Goal: Transaction & Acquisition: Purchase product/service

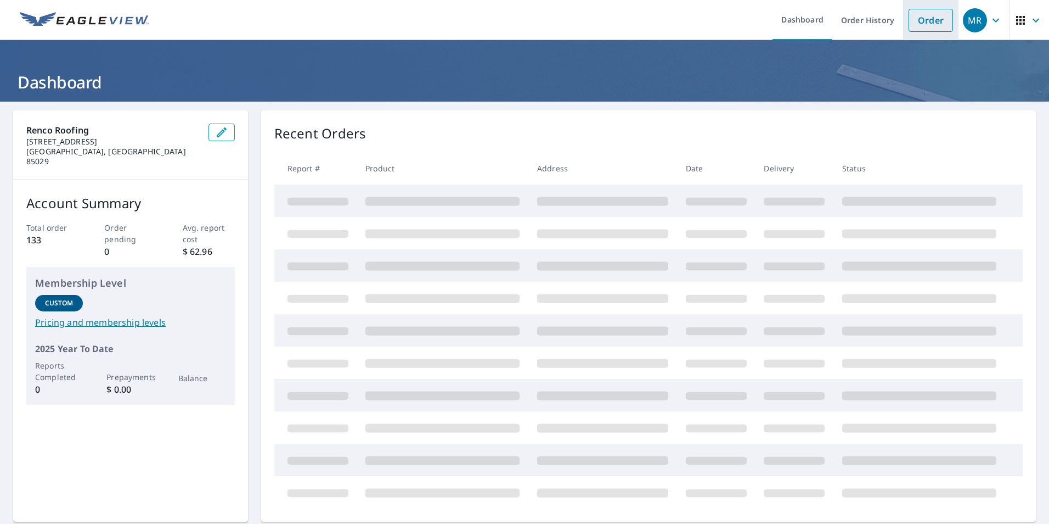
click at [920, 30] on link "Order" at bounding box center [931, 20] width 44 height 23
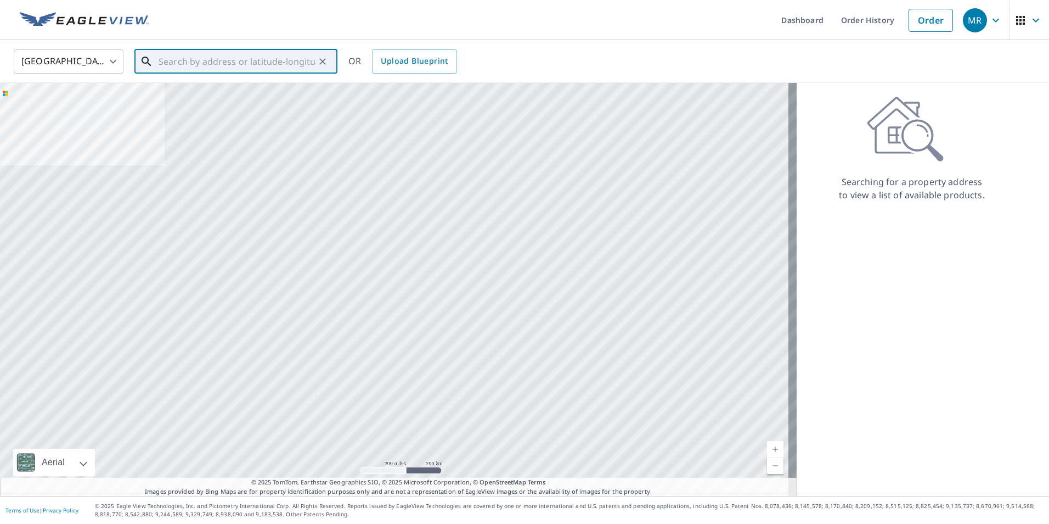
click at [255, 68] on input "text" at bounding box center [237, 61] width 156 height 31
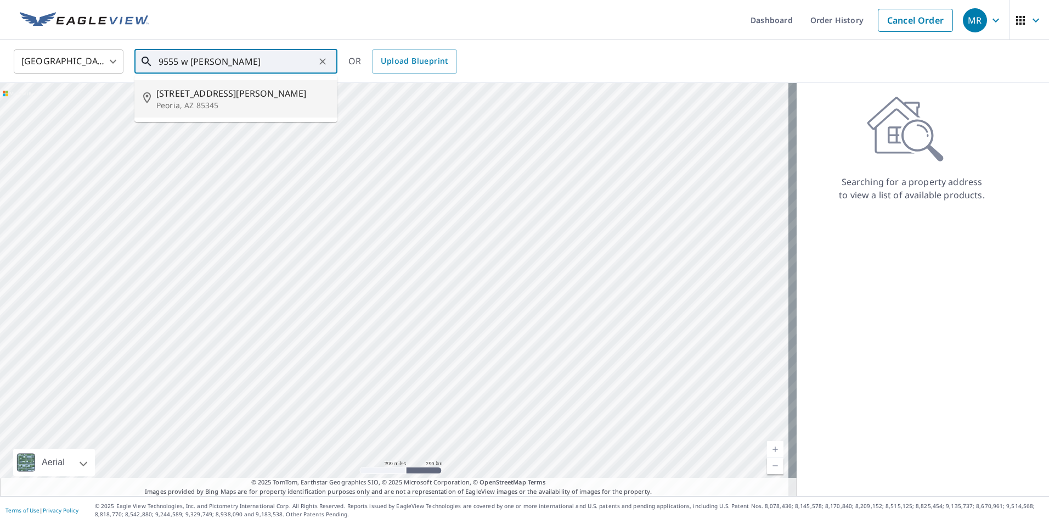
click at [240, 94] on span "[STREET_ADDRESS][PERSON_NAME]" at bounding box center [242, 93] width 172 height 13
type input "[STREET_ADDRESS][PERSON_NAME]"
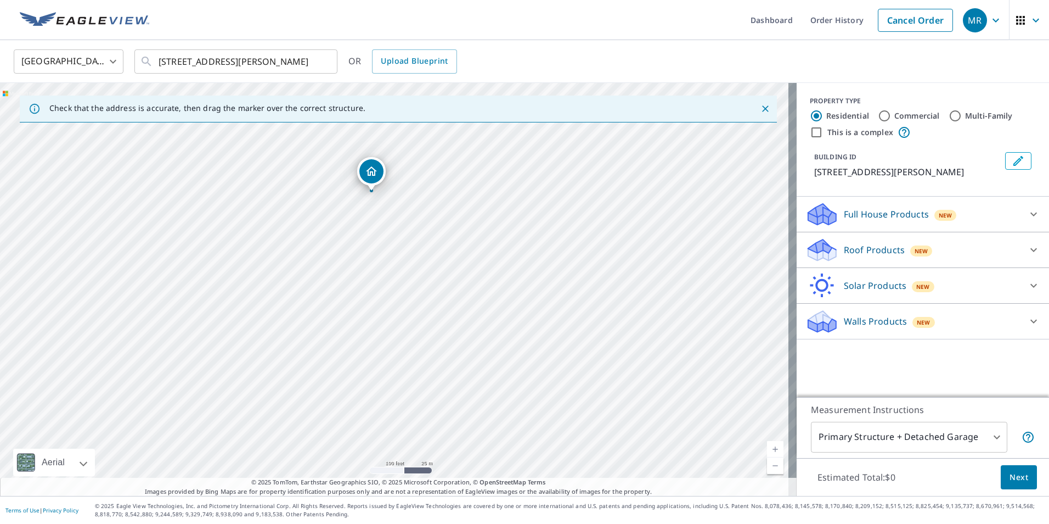
click at [1031, 212] on icon at bounding box center [1034, 214] width 7 height 4
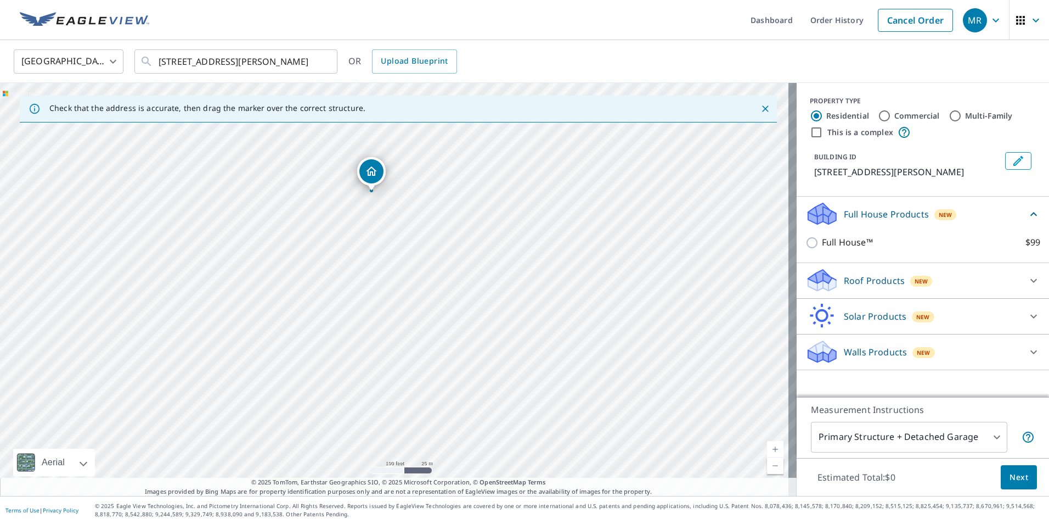
click at [1032, 276] on div at bounding box center [1034, 280] width 26 height 26
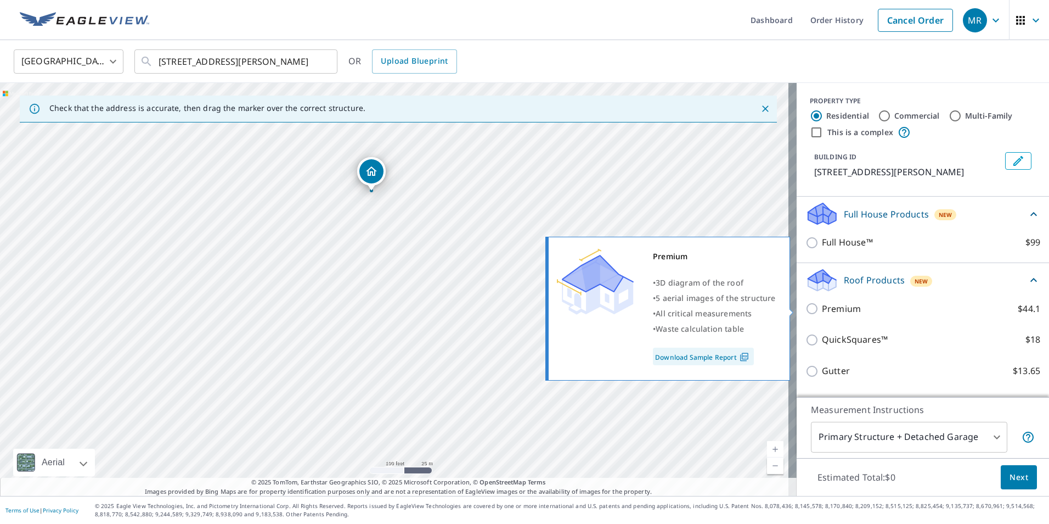
click at [864, 304] on label "Premium $44.1" at bounding box center [931, 309] width 218 height 14
click at [822, 304] on input "Premium $44.1" at bounding box center [814, 308] width 16 height 13
checkbox input "true"
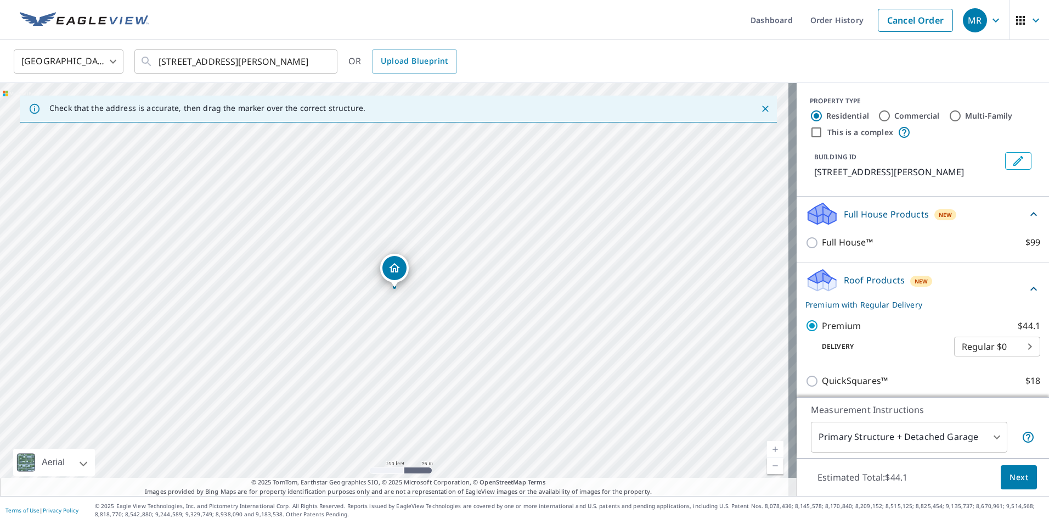
click at [1030, 484] on div "Estimated Total: $44.1 Next" at bounding box center [923, 477] width 252 height 38
click at [1019, 477] on span "Next" at bounding box center [1019, 477] width 19 height 14
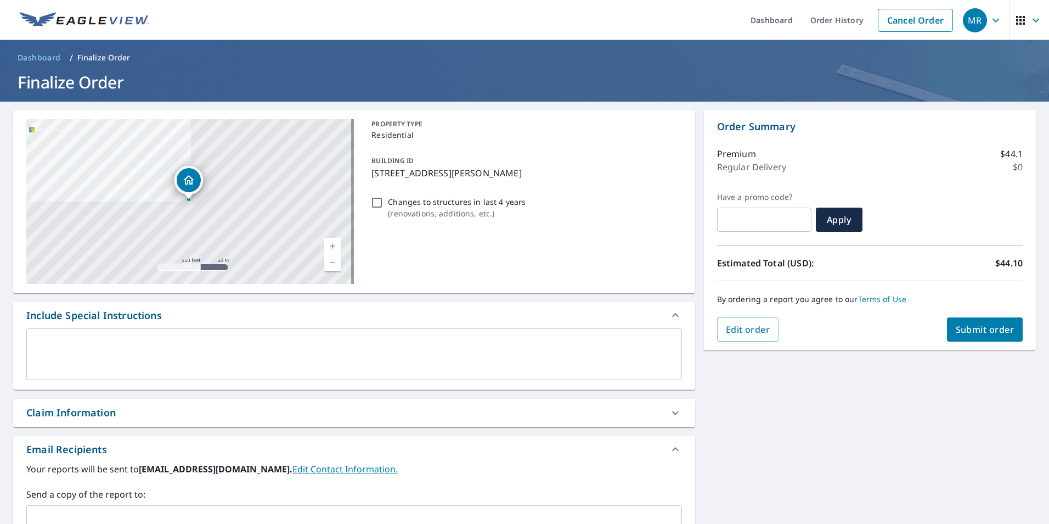
click at [145, 513] on input "text" at bounding box center [346, 520] width 630 height 21
paste input "[PERSON_NAME][EMAIL_ADDRESS][DOMAIN_NAME]"
type input "[PERSON_NAME][EMAIL_ADDRESS][DOMAIN_NAME]"
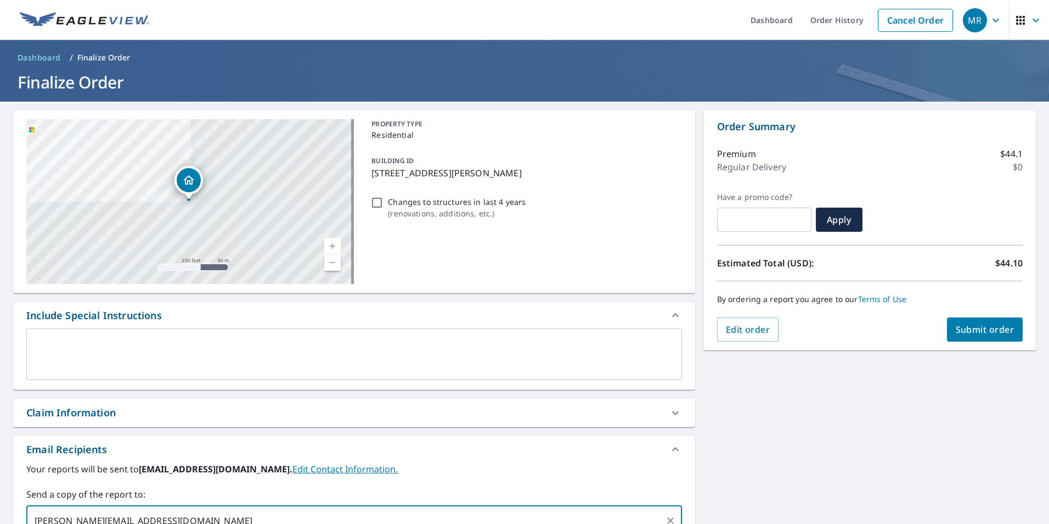
scroll to position [3, 0]
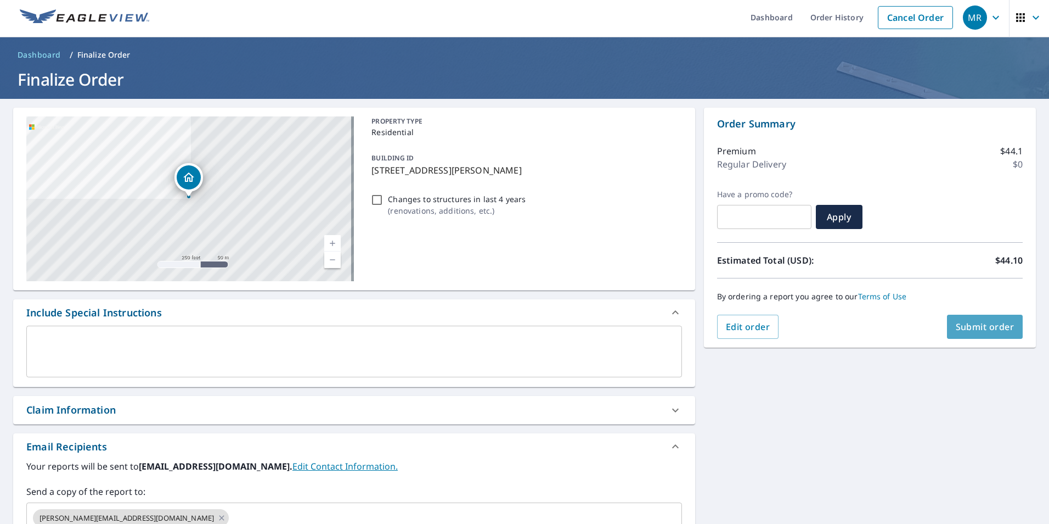
click at [964, 333] on button "Submit order" at bounding box center [985, 327] width 76 height 24
